Goal: Task Accomplishment & Management: Use online tool/utility

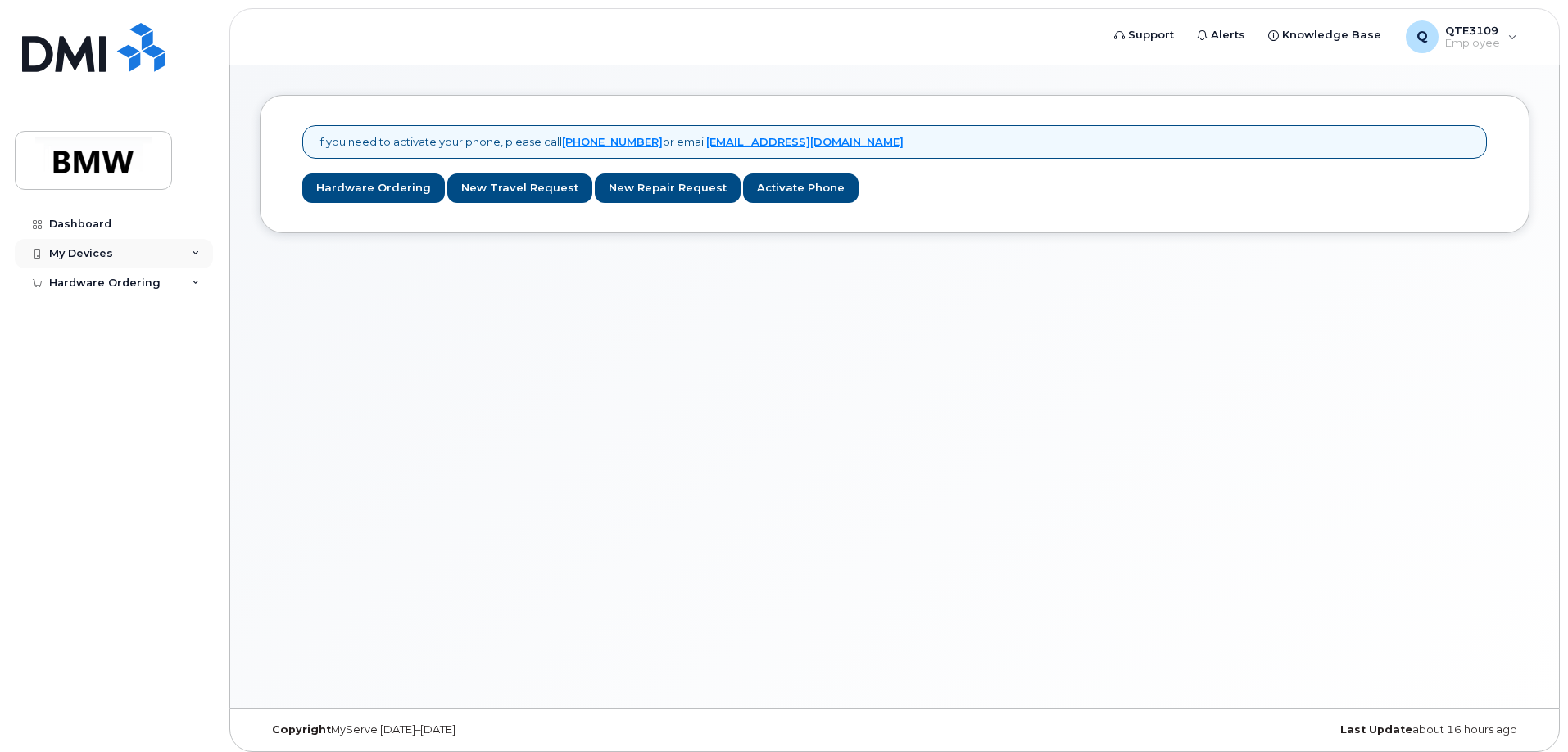
click at [113, 256] on div "My Devices" at bounding box center [114, 254] width 198 height 29
click at [86, 248] on div "My Devices" at bounding box center [82, 254] width 64 height 13
click at [87, 280] on div "Add Device" at bounding box center [88, 284] width 65 height 15
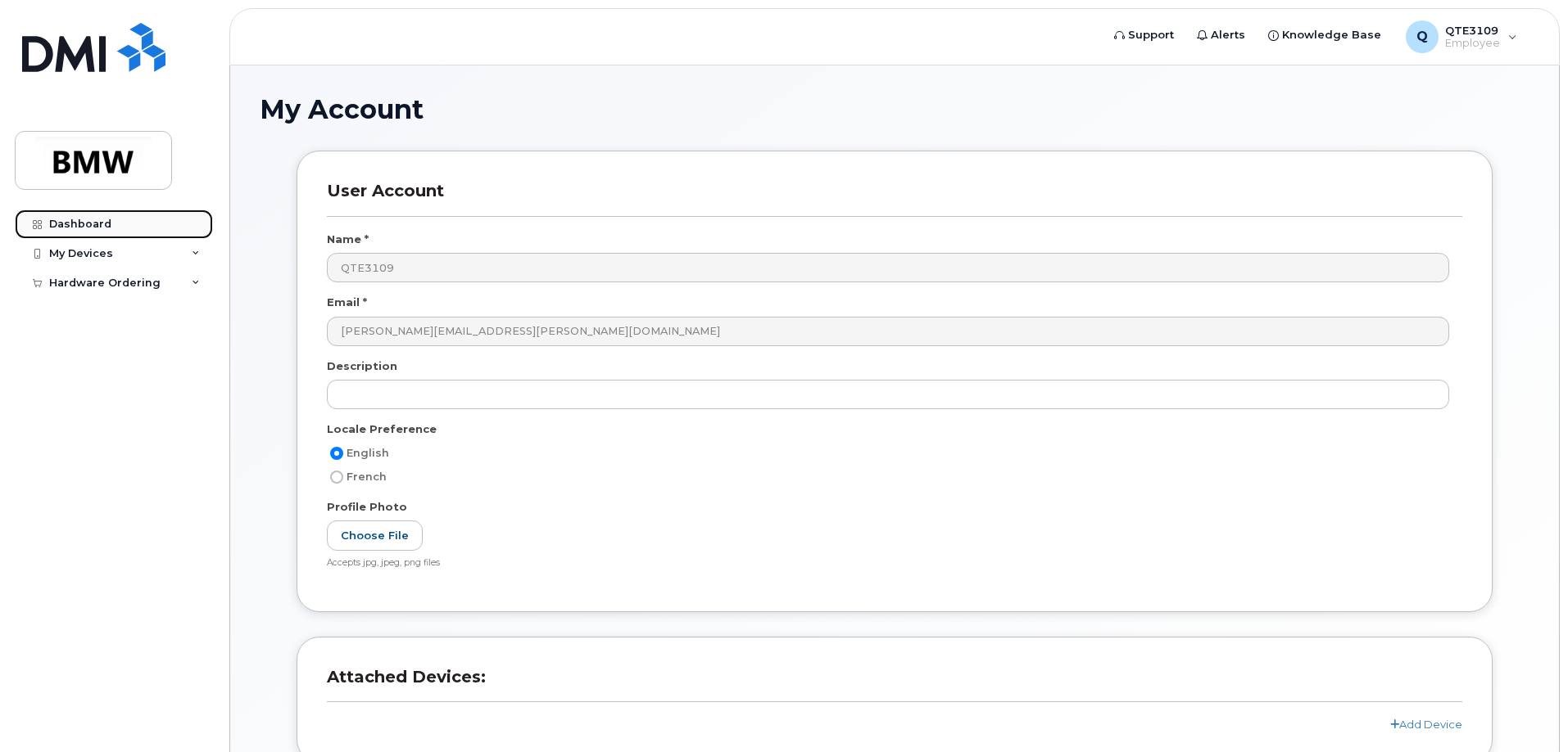
click at [70, 219] on div "Dashboard" at bounding box center [81, 223] width 62 height 13
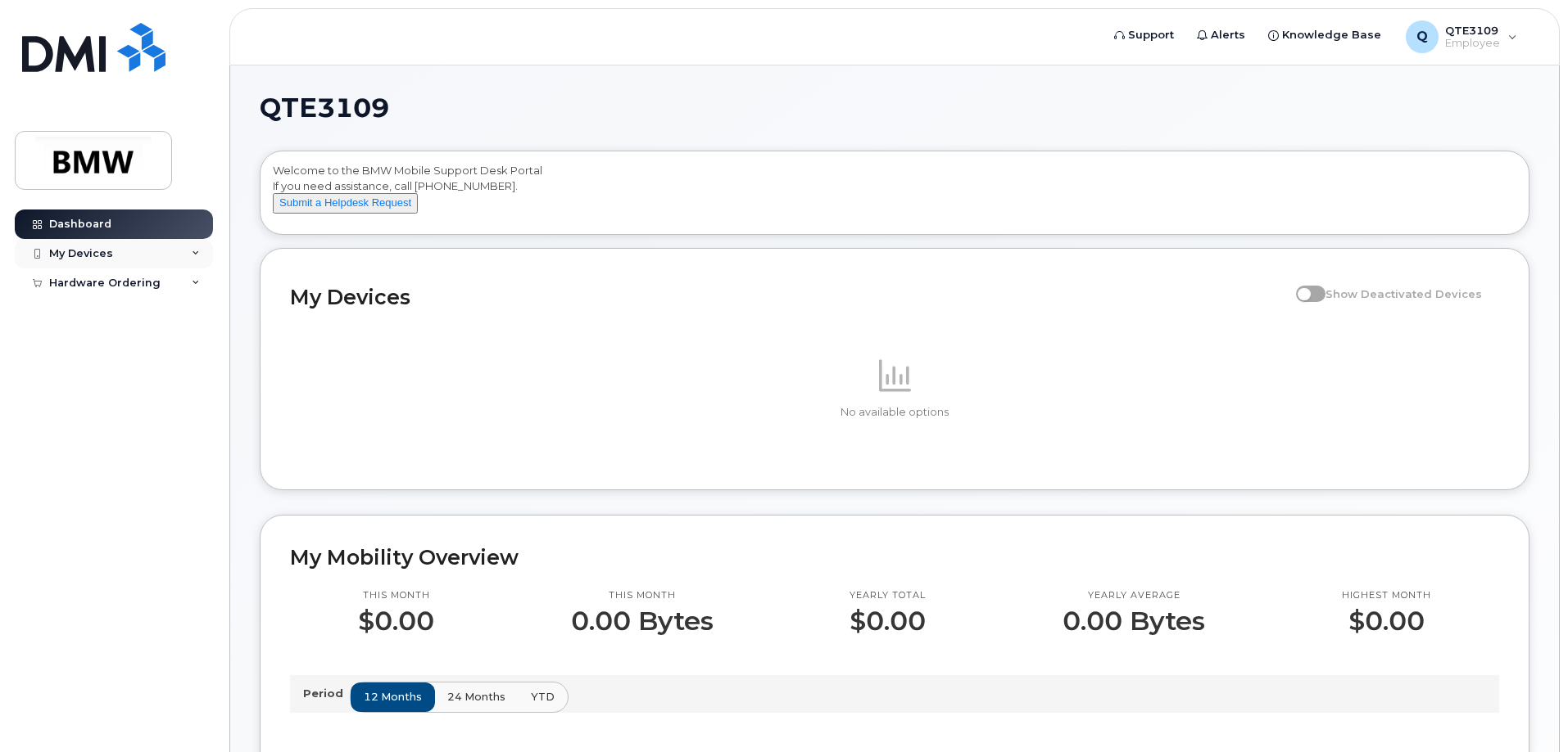
click at [88, 248] on div "My Devices" at bounding box center [82, 254] width 64 height 13
click at [30, 251] on div at bounding box center [37, 254] width 18 height 13
click at [45, 62] on img at bounding box center [93, 48] width 143 height 50
click at [171, 251] on div "My Devices" at bounding box center [114, 254] width 198 height 29
click at [85, 284] on div "Add Device" at bounding box center [88, 284] width 65 height 15
